Goal: Navigation & Orientation: Understand site structure

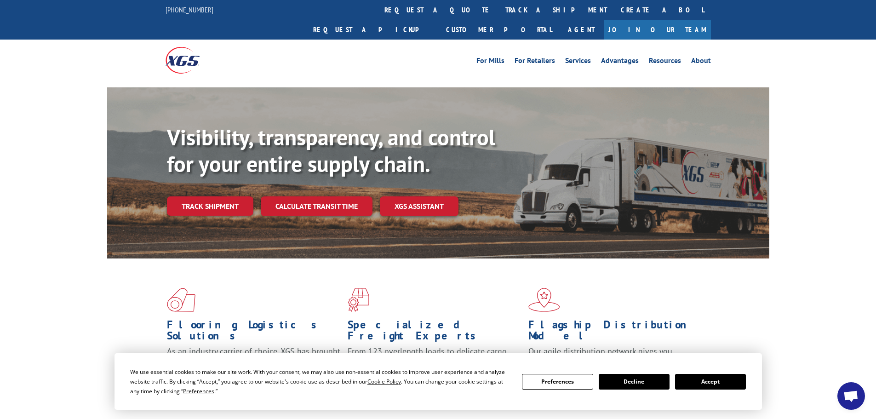
click at [724, 378] on button "Accept" at bounding box center [710, 382] width 71 height 16
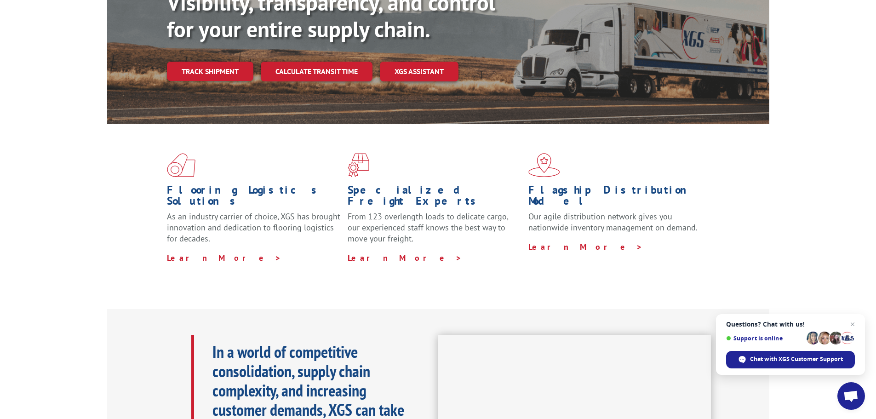
scroll to position [148, 0]
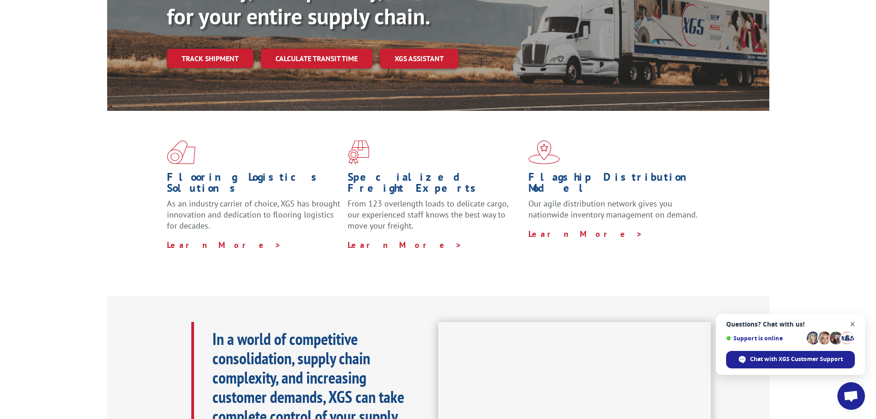
click at [852, 326] on span "Close chat" at bounding box center [852, 324] width 11 height 11
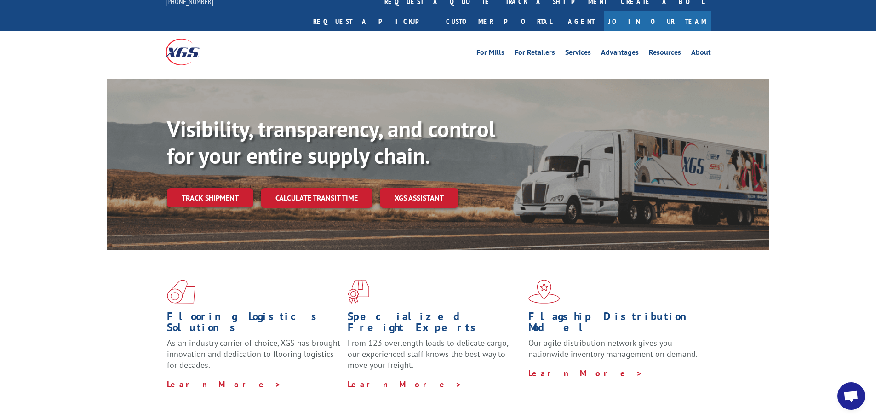
scroll to position [0, 0]
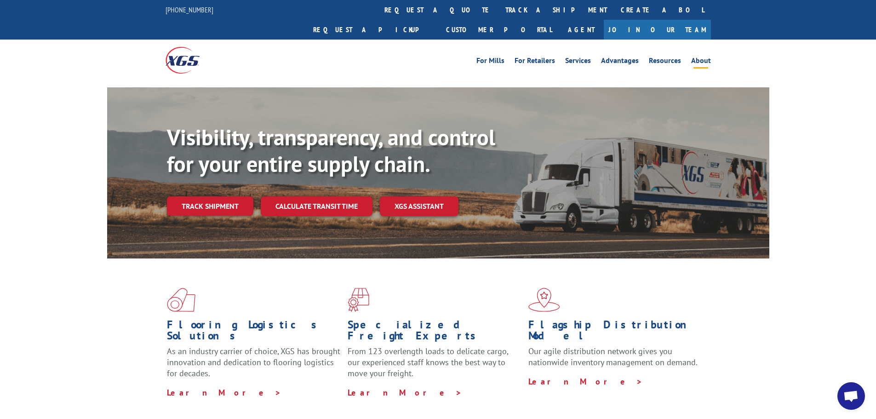
click at [695, 57] on link "About" at bounding box center [701, 62] width 20 height 10
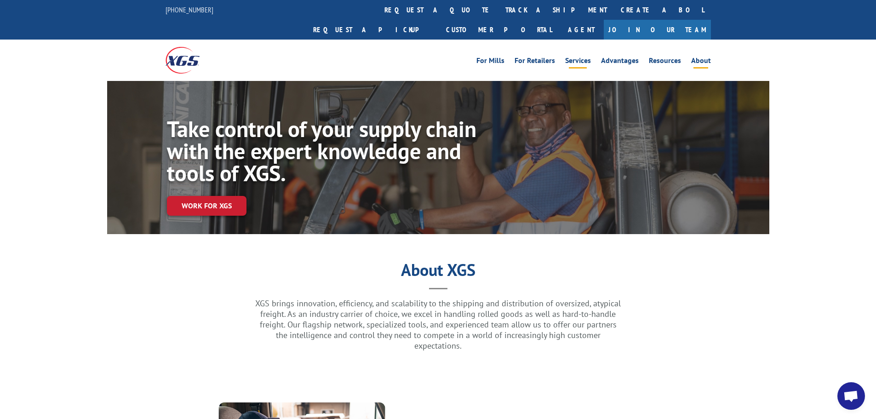
click at [576, 57] on link "Services" at bounding box center [578, 62] width 26 height 10
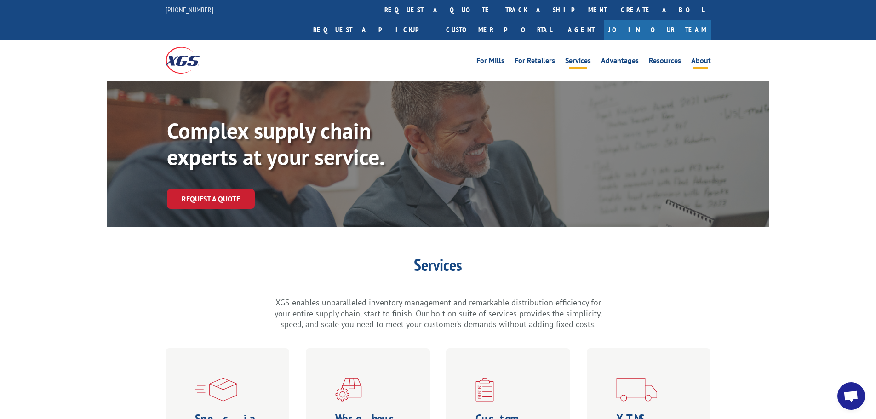
click at [699, 57] on link "About" at bounding box center [701, 62] width 20 height 10
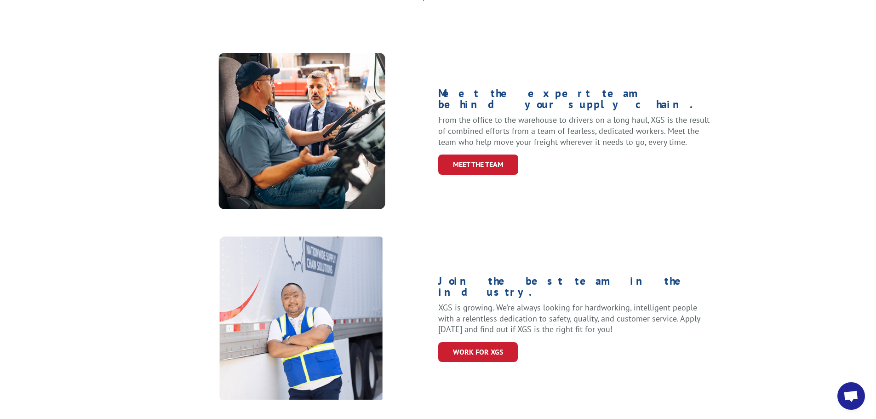
scroll to position [355, 0]
